Goal: Use online tool/utility: Utilize a website feature to perform a specific function

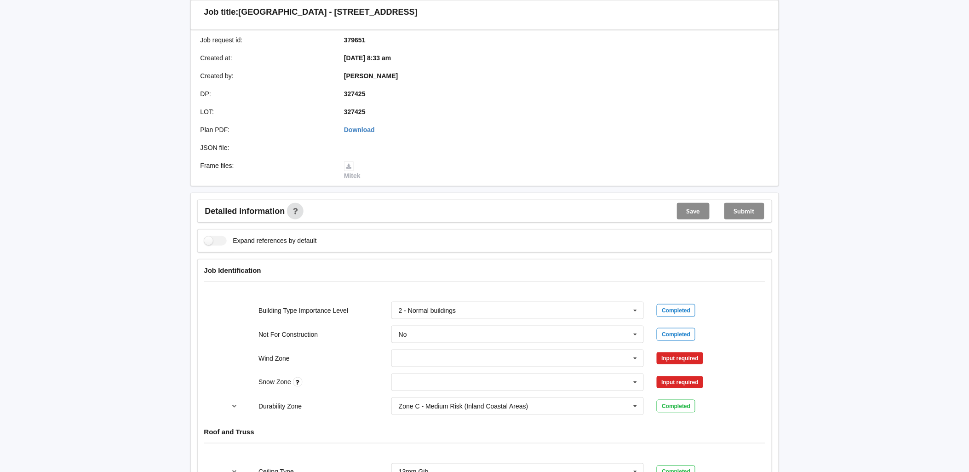
scroll to position [204, 0]
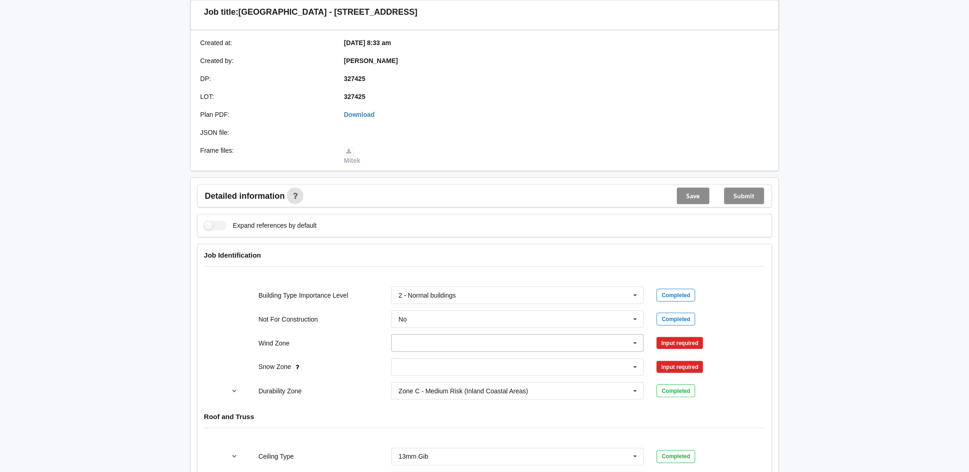
click at [457, 335] on input "text" at bounding box center [518, 343] width 252 height 17
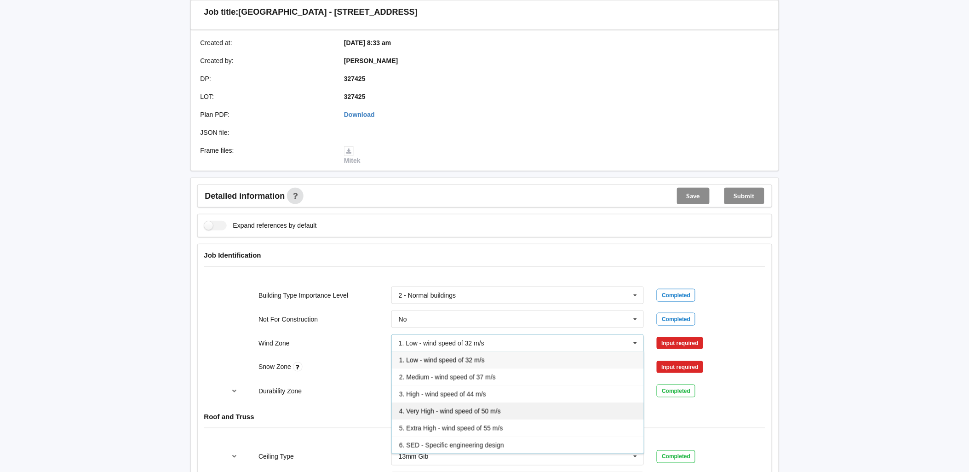
click at [472, 407] on span "4. Very High - wind speed of 50 m/s" at bounding box center [450, 410] width 102 height 7
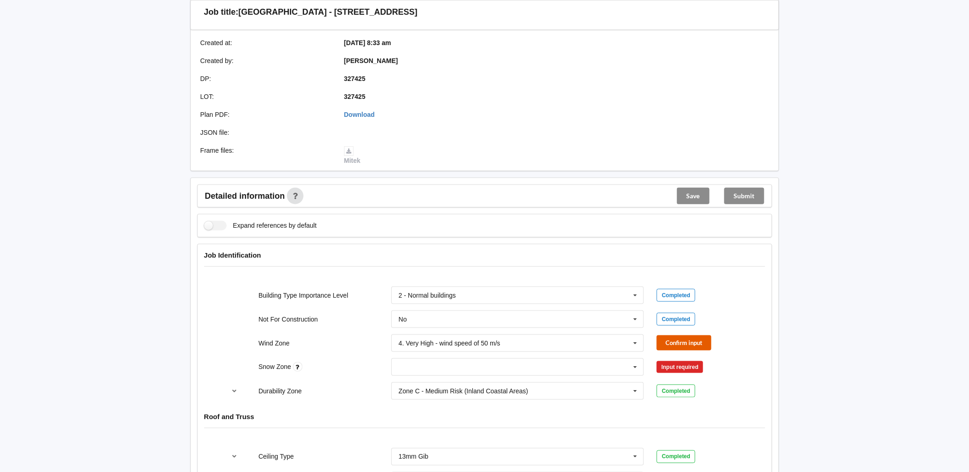
click at [690, 335] on button "Confirm input" at bounding box center [683, 342] width 55 height 15
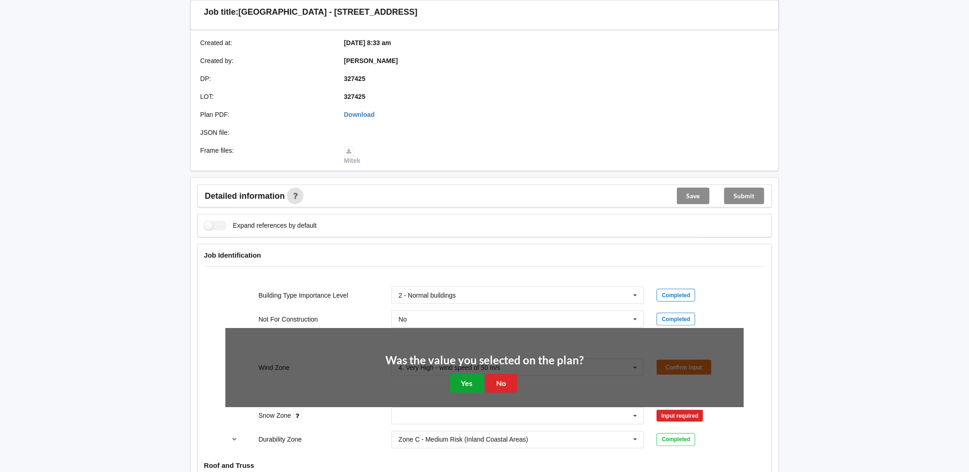
click at [468, 375] on button "Yes" at bounding box center [467, 383] width 34 height 19
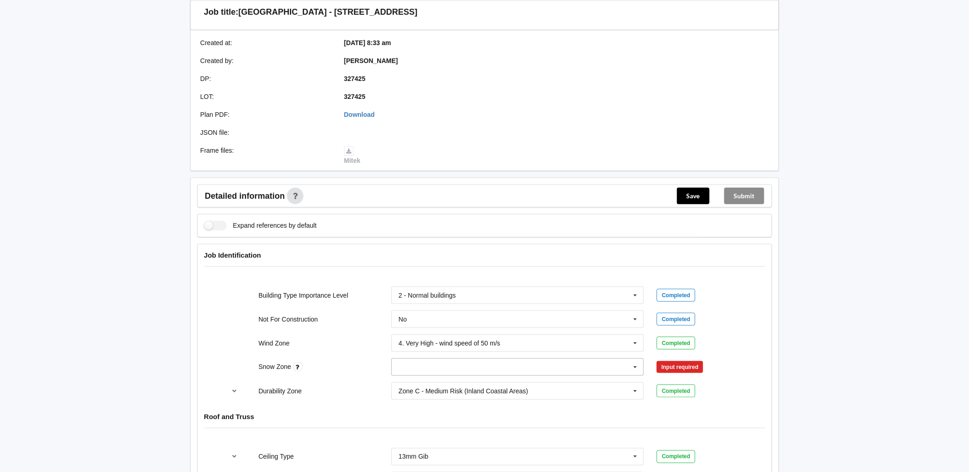
click at [480, 360] on input "text" at bounding box center [518, 367] width 252 height 17
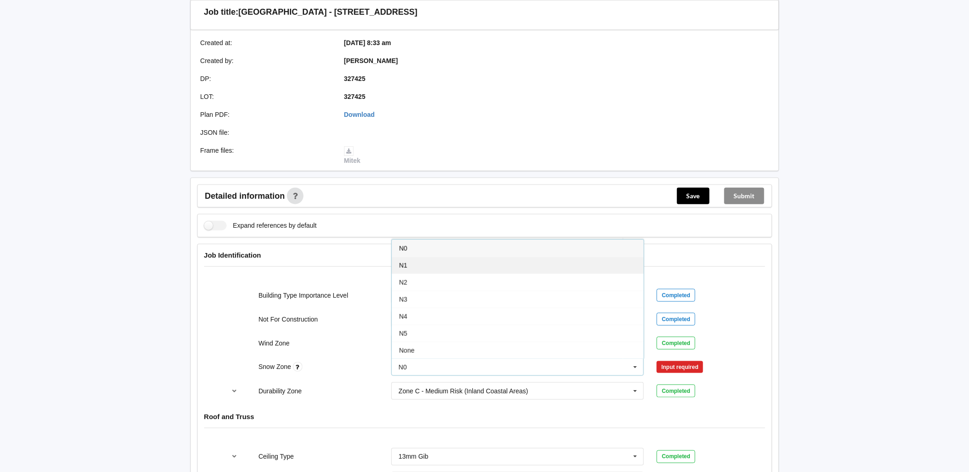
click at [429, 257] on div "N1" at bounding box center [518, 265] width 252 height 17
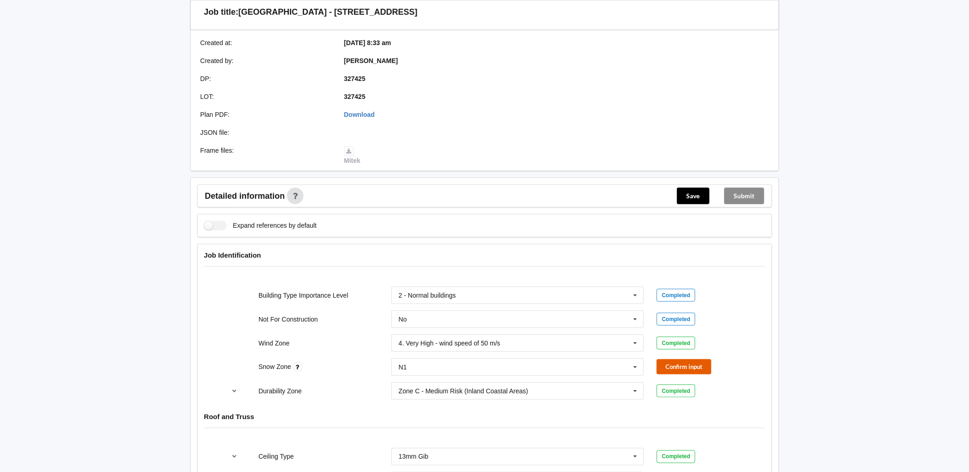
click at [703, 359] on button "Confirm input" at bounding box center [683, 366] width 55 height 15
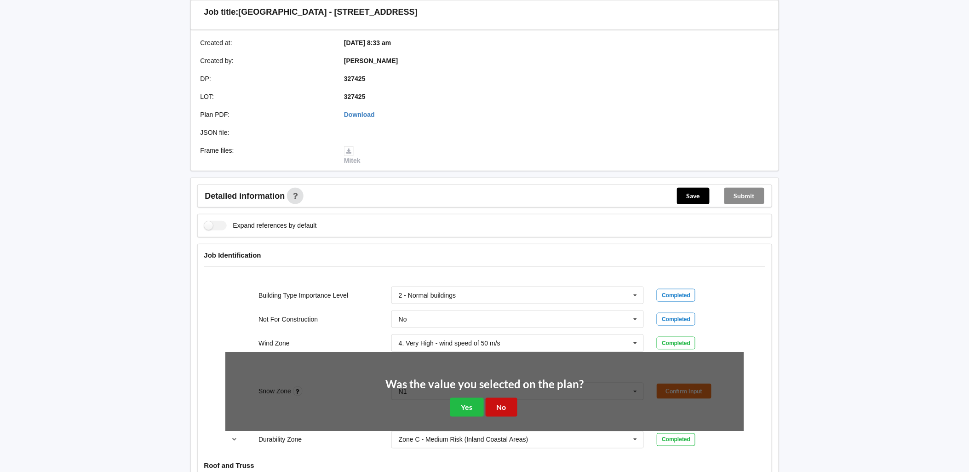
click at [508, 398] on button "No" at bounding box center [501, 407] width 32 height 19
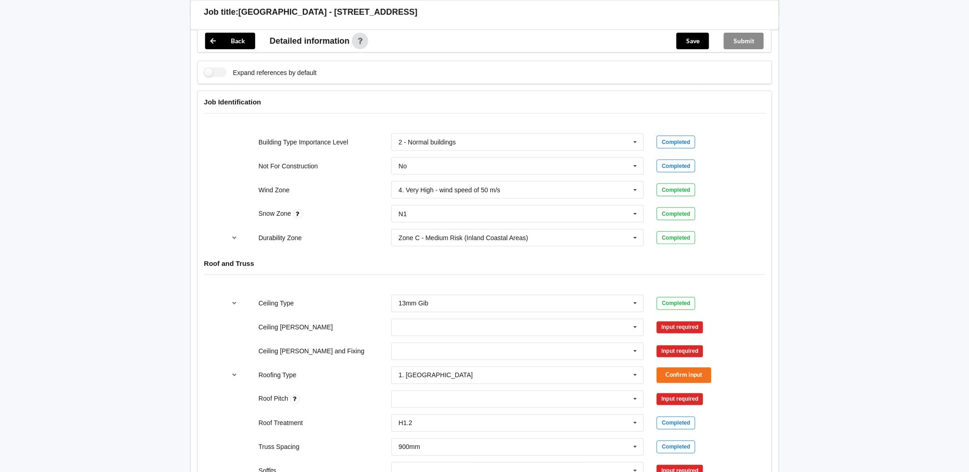
scroll to position [408, 0]
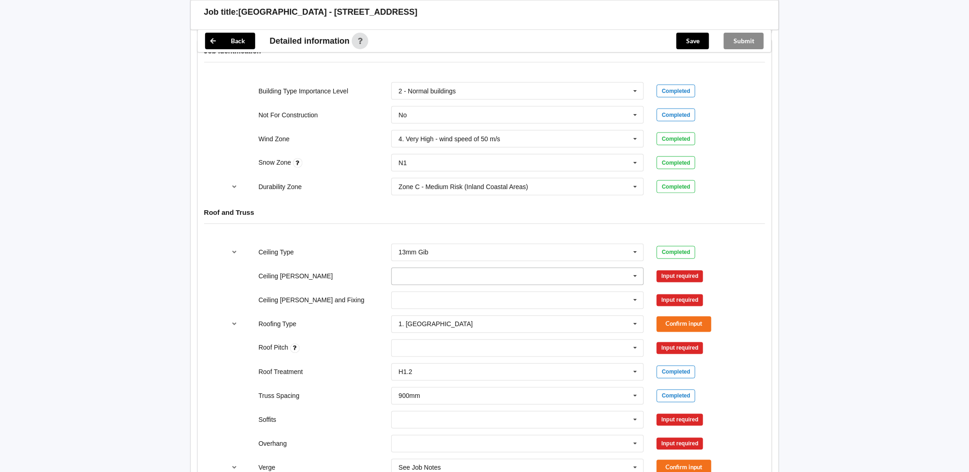
click at [632, 270] on icon at bounding box center [635, 276] width 14 height 17
click at [636, 268] on icon at bounding box center [635, 276] width 14 height 17
click at [474, 302] on div "450mm" at bounding box center [518, 310] width 252 height 17
click at [670, 268] on button "Confirm input" at bounding box center [683, 275] width 55 height 15
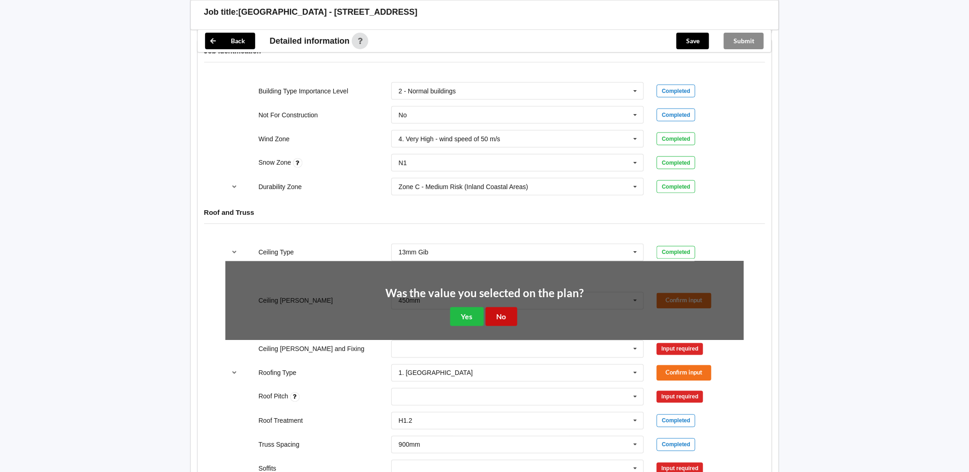
click at [501, 307] on button "No" at bounding box center [501, 316] width 32 height 19
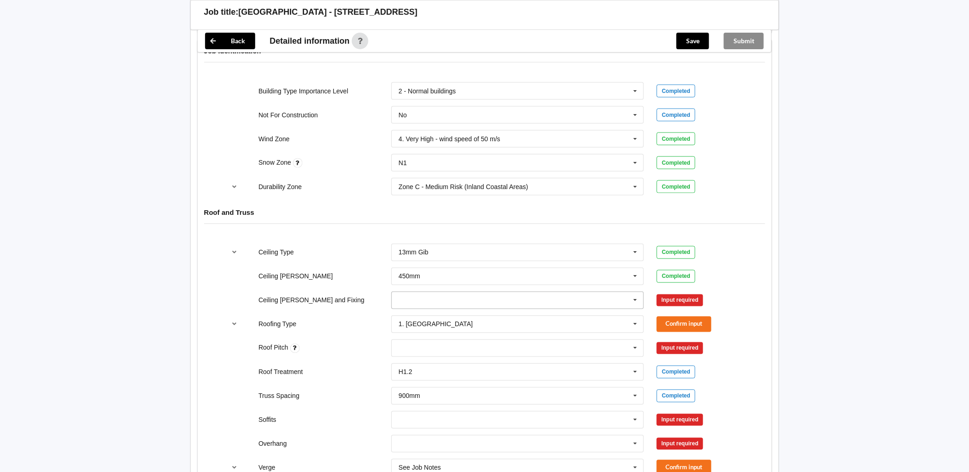
click at [637, 292] on icon at bounding box center [635, 300] width 14 height 17
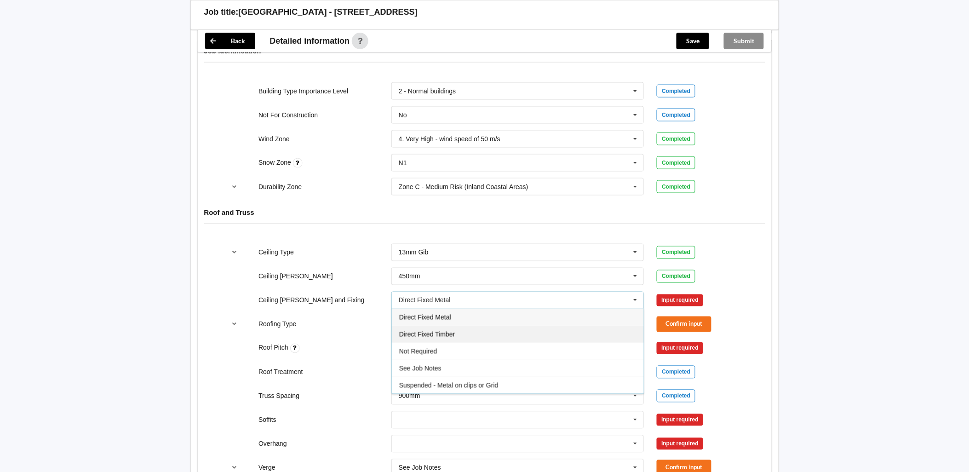
click at [476, 325] on div "Direct Fixed Timber" at bounding box center [518, 333] width 252 height 17
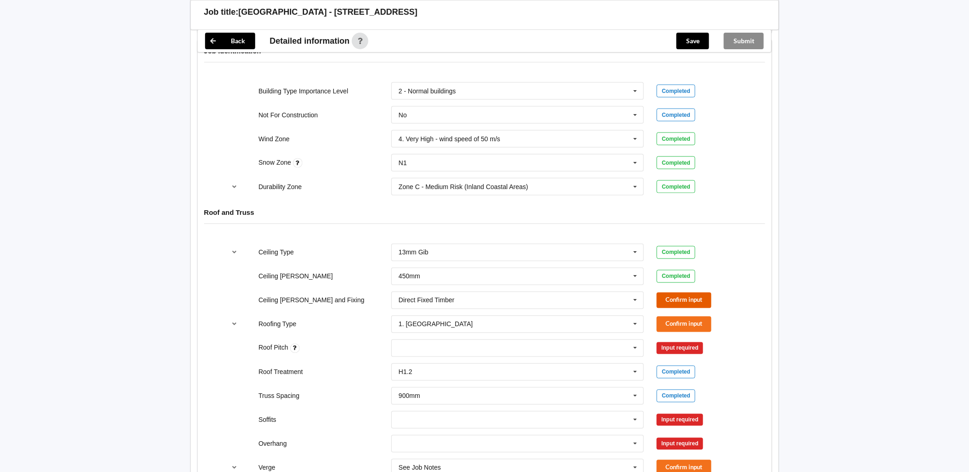
click at [681, 292] on button "Confirm input" at bounding box center [683, 299] width 55 height 15
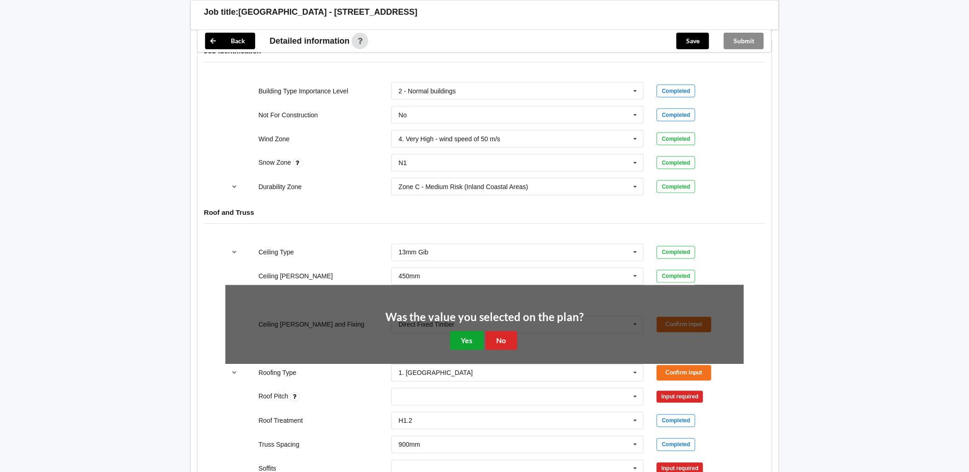
click at [471, 331] on button "Yes" at bounding box center [467, 340] width 34 height 19
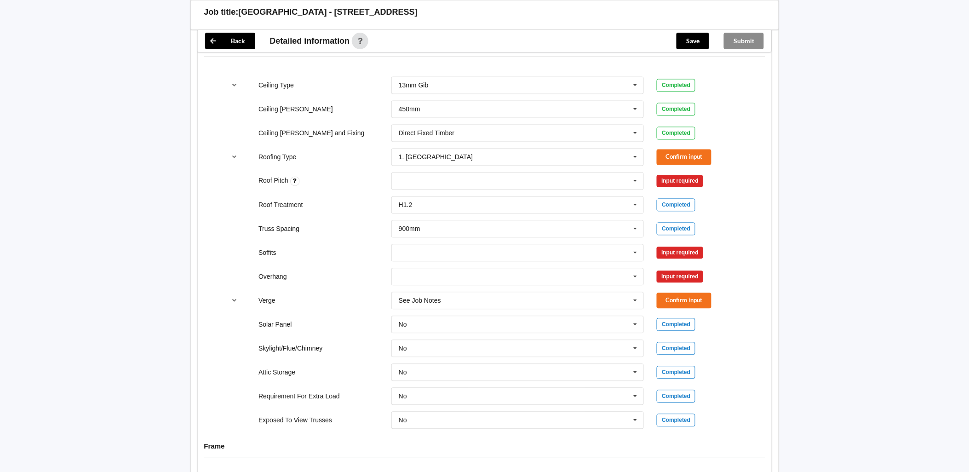
scroll to position [496, 0]
